Goal: Transaction & Acquisition: Purchase product/service

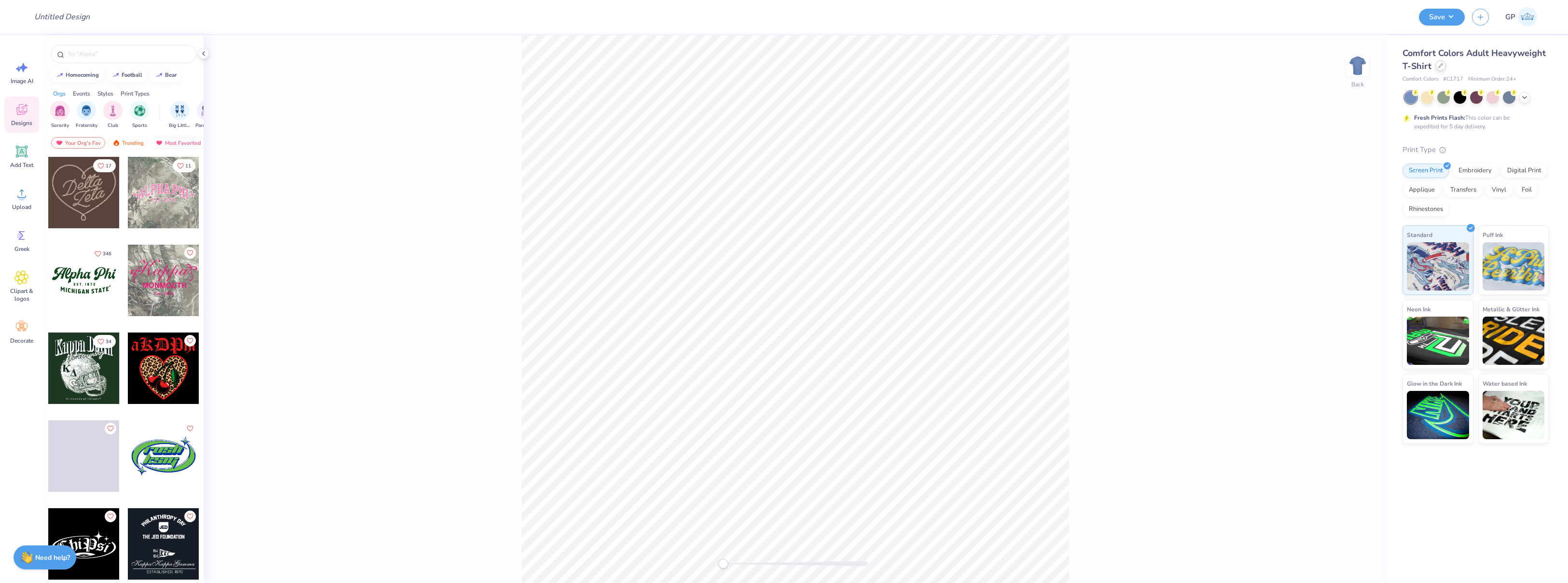
click at [1442, 65] on div at bounding box center [1441, 65] width 11 height 11
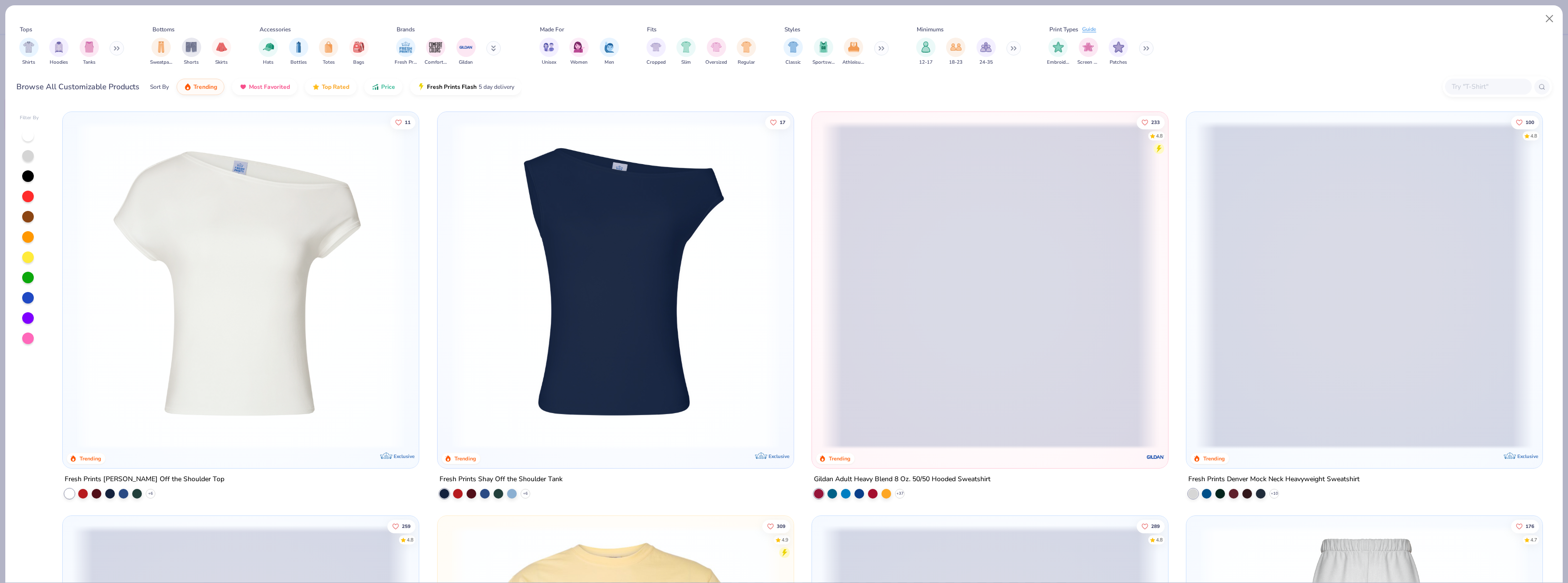
click at [666, 230] on img at bounding box center [616, 285] width 337 height 327
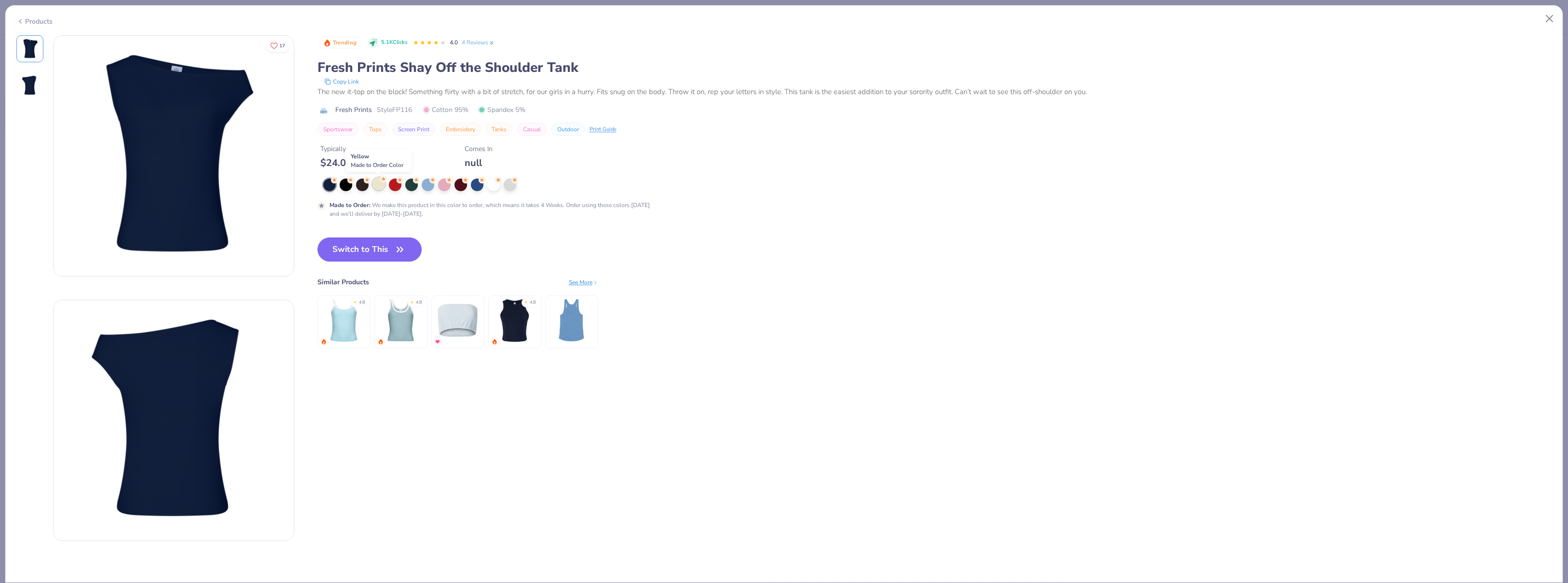
click at [380, 190] on div at bounding box center [379, 184] width 13 height 13
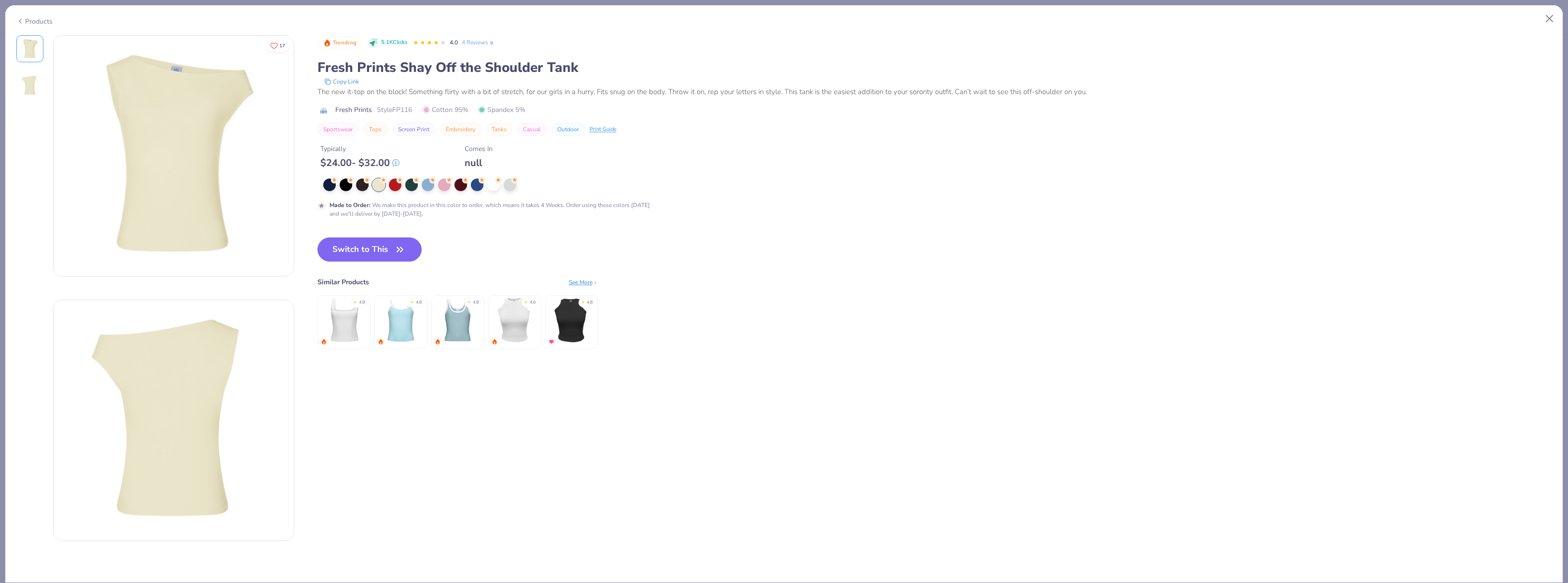
click at [18, 22] on icon at bounding box center [20, 21] width 8 height 11
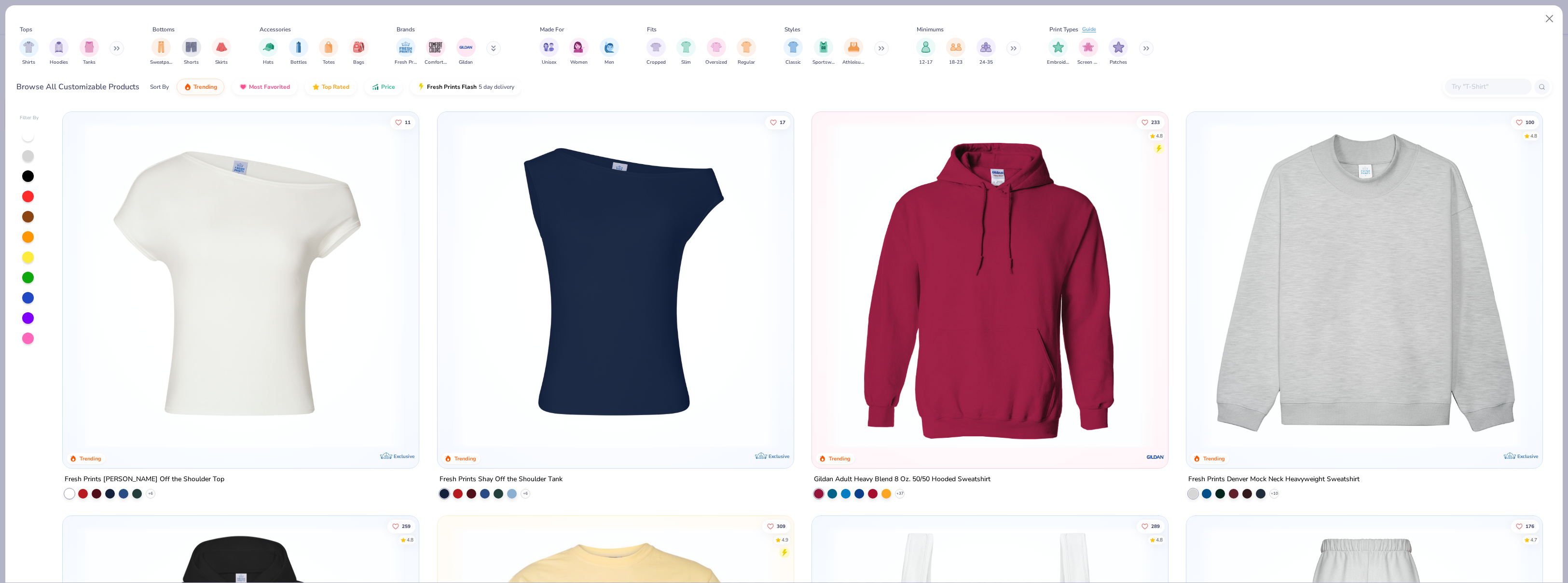
click at [262, 232] on img at bounding box center [241, 285] width 337 height 327
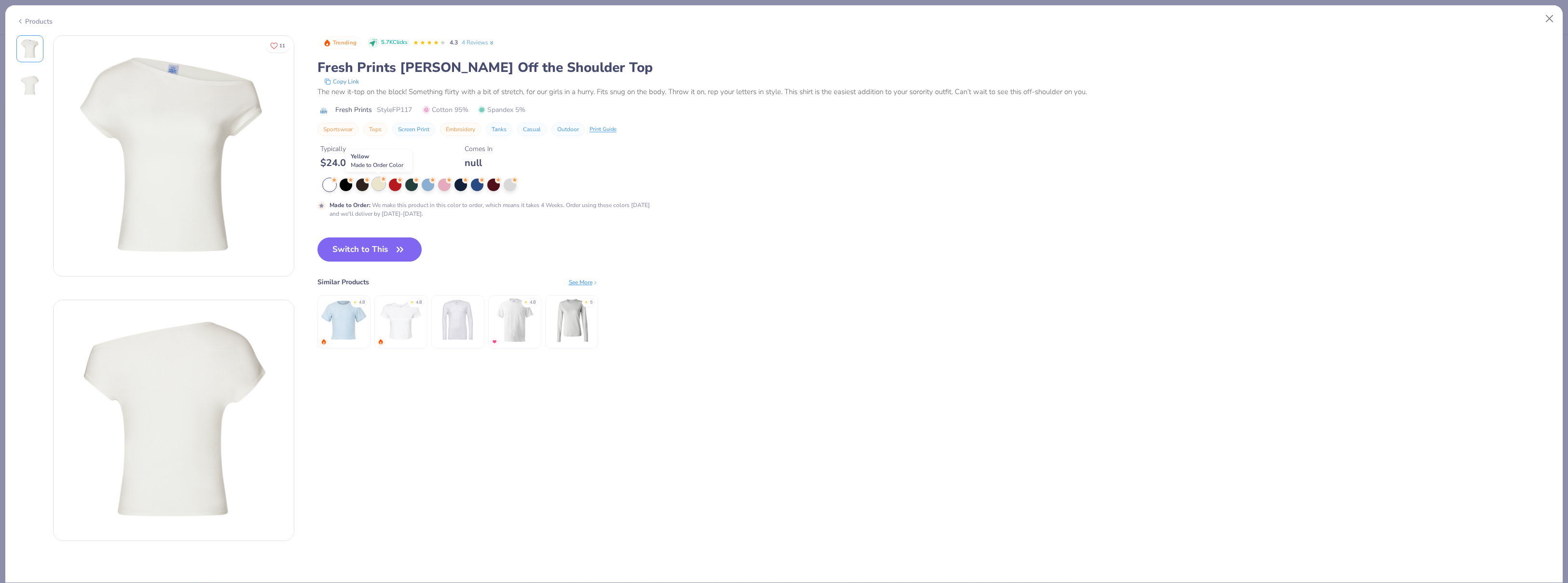
click at [377, 185] on div at bounding box center [379, 184] width 13 height 13
